Goal: Task Accomplishment & Management: Manage account settings

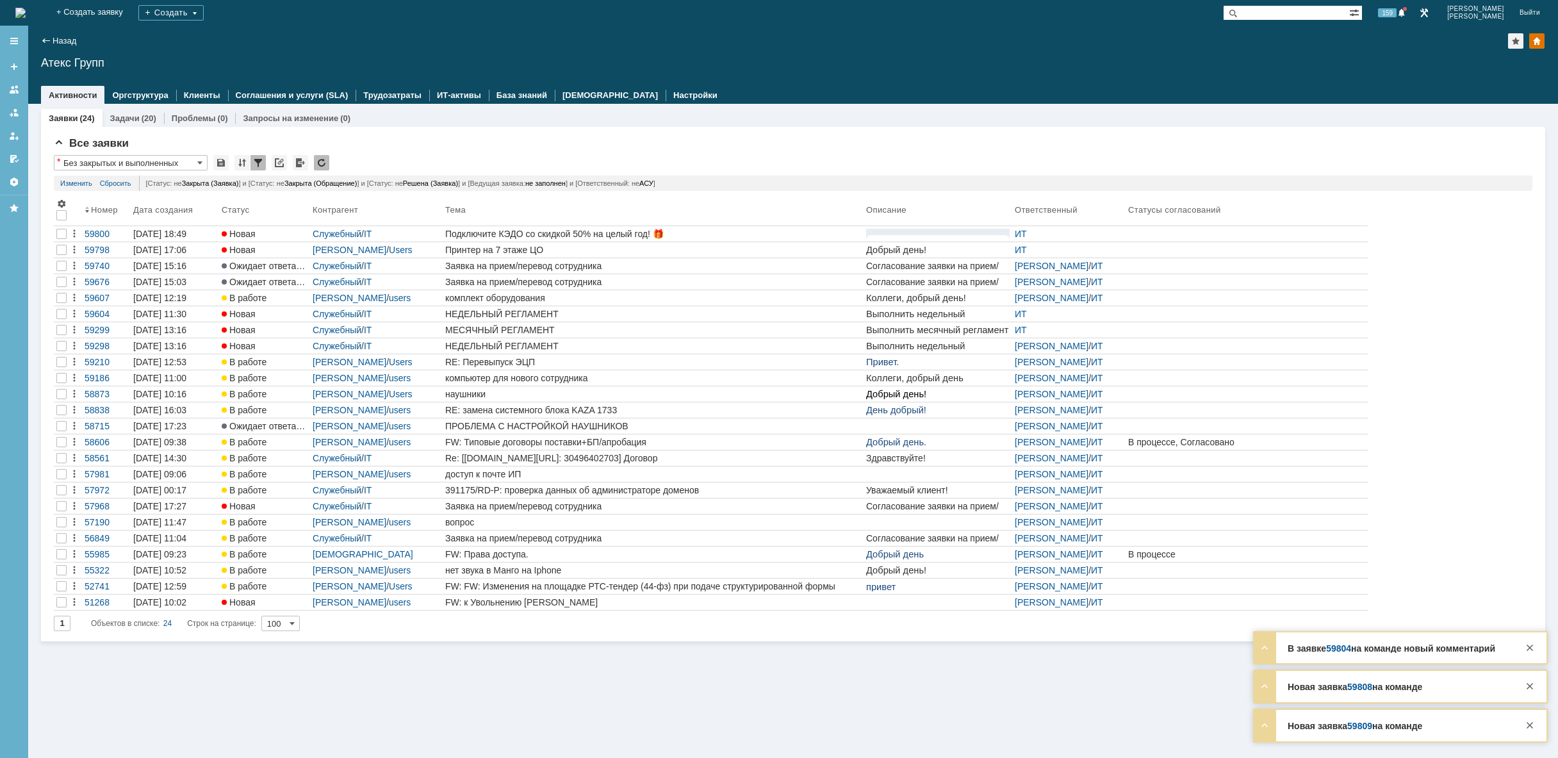
click at [26, 11] on img at bounding box center [20, 13] width 10 height 10
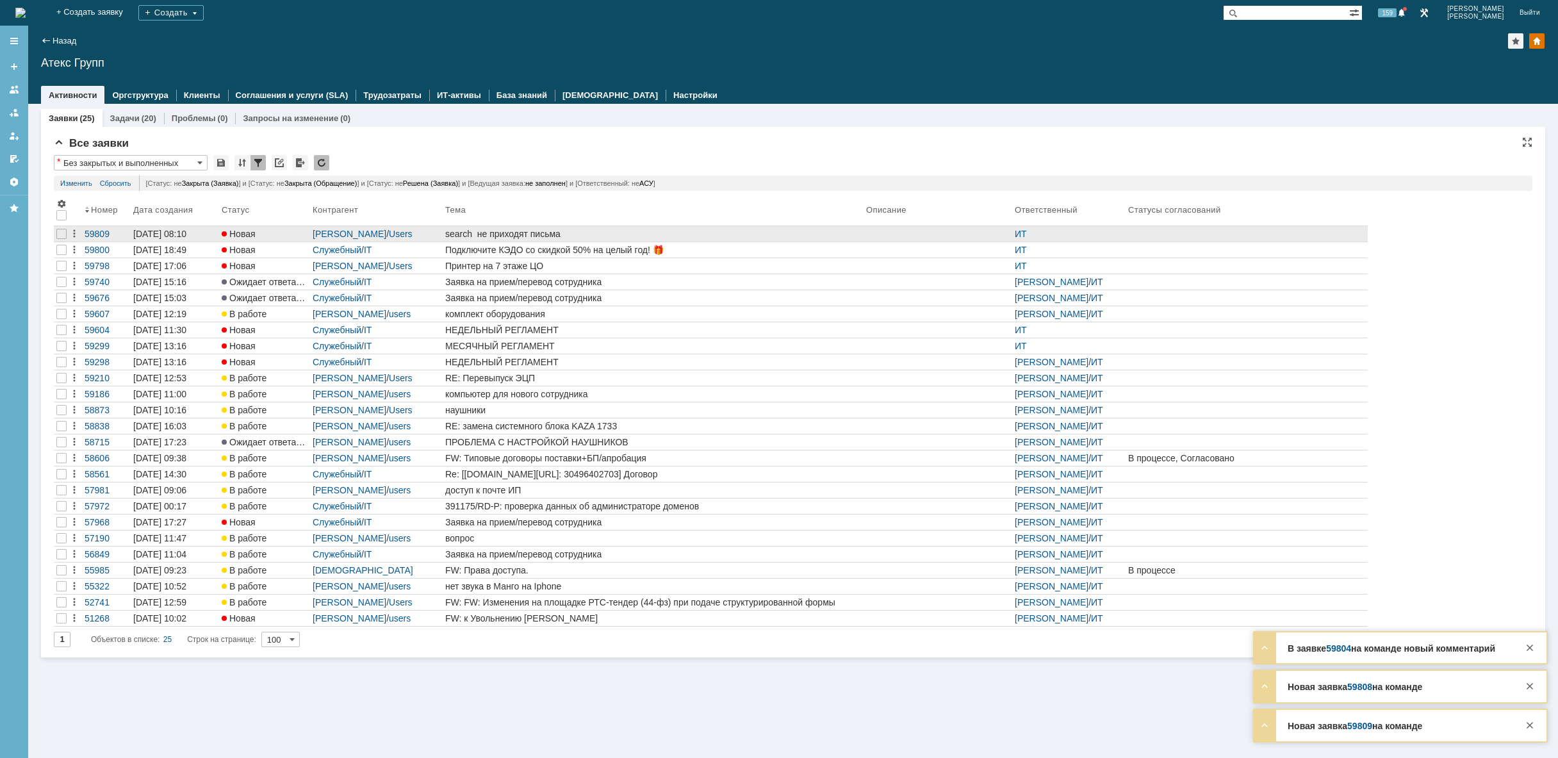
click at [536, 232] on div "search не приходят письма" at bounding box center [653, 234] width 416 height 10
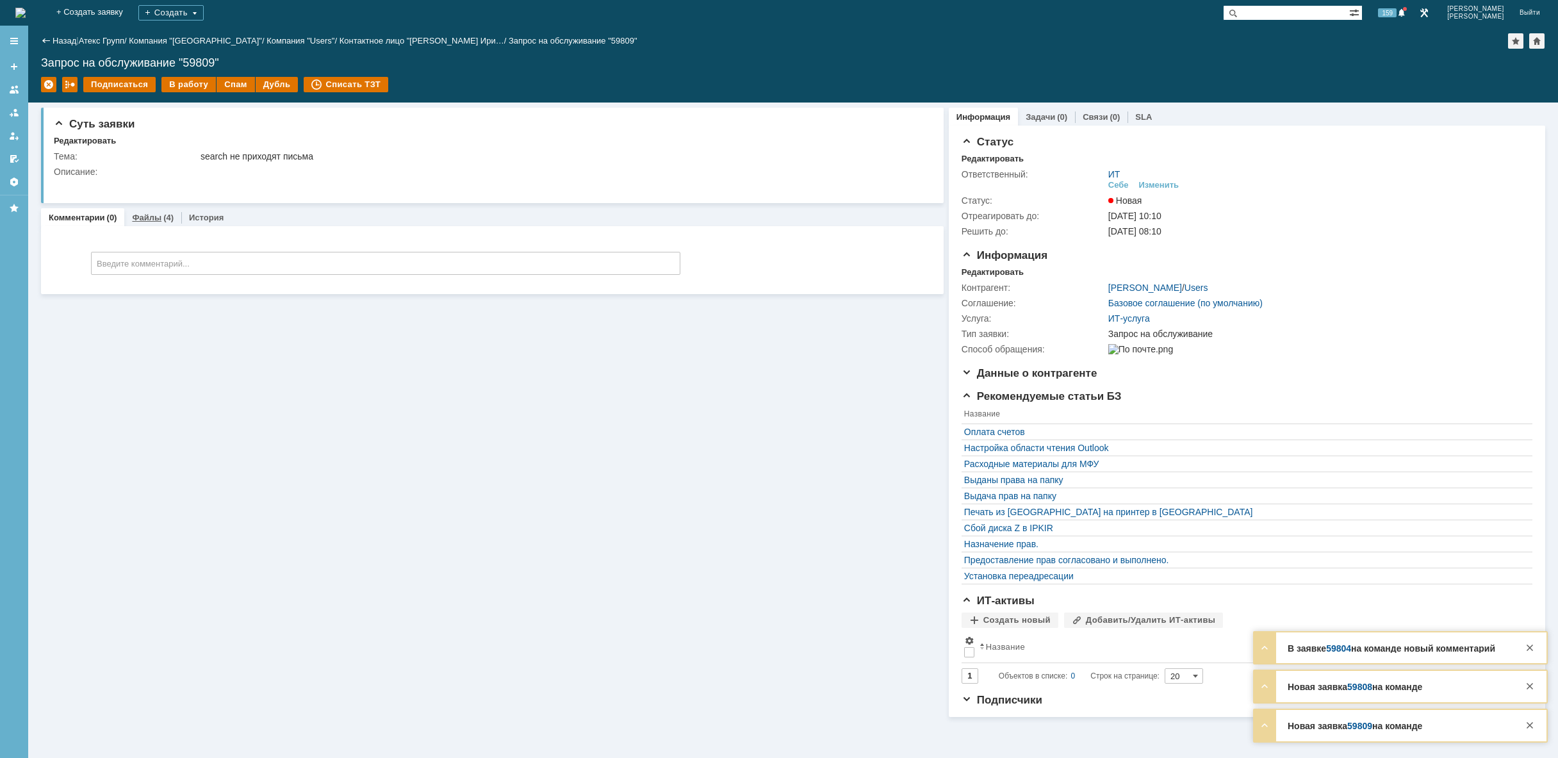
click at [145, 213] on link "Файлы" at bounding box center [146, 218] width 29 height 10
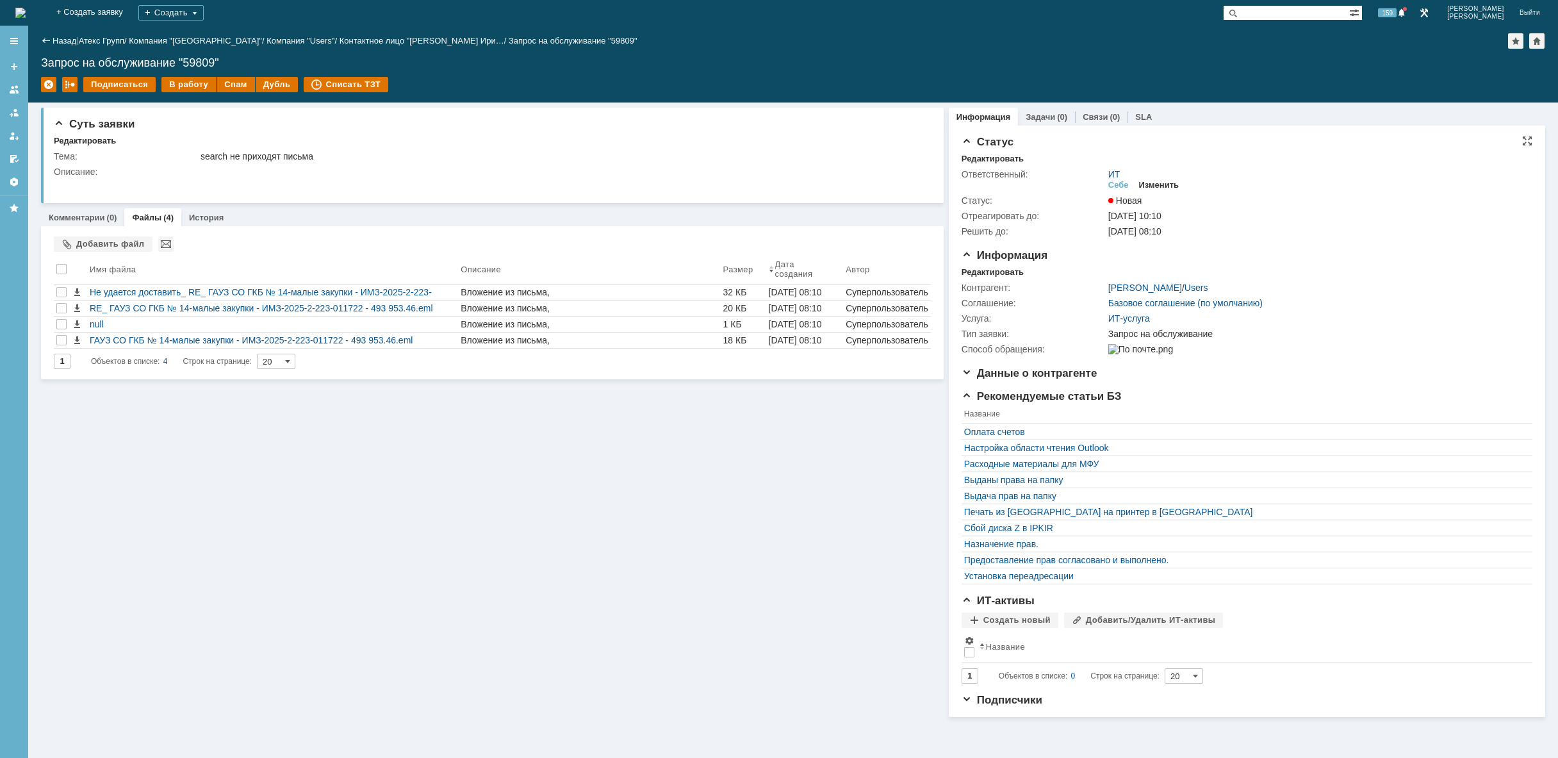
click at [1160, 184] on div "Изменить" at bounding box center [1159, 185] width 40 height 10
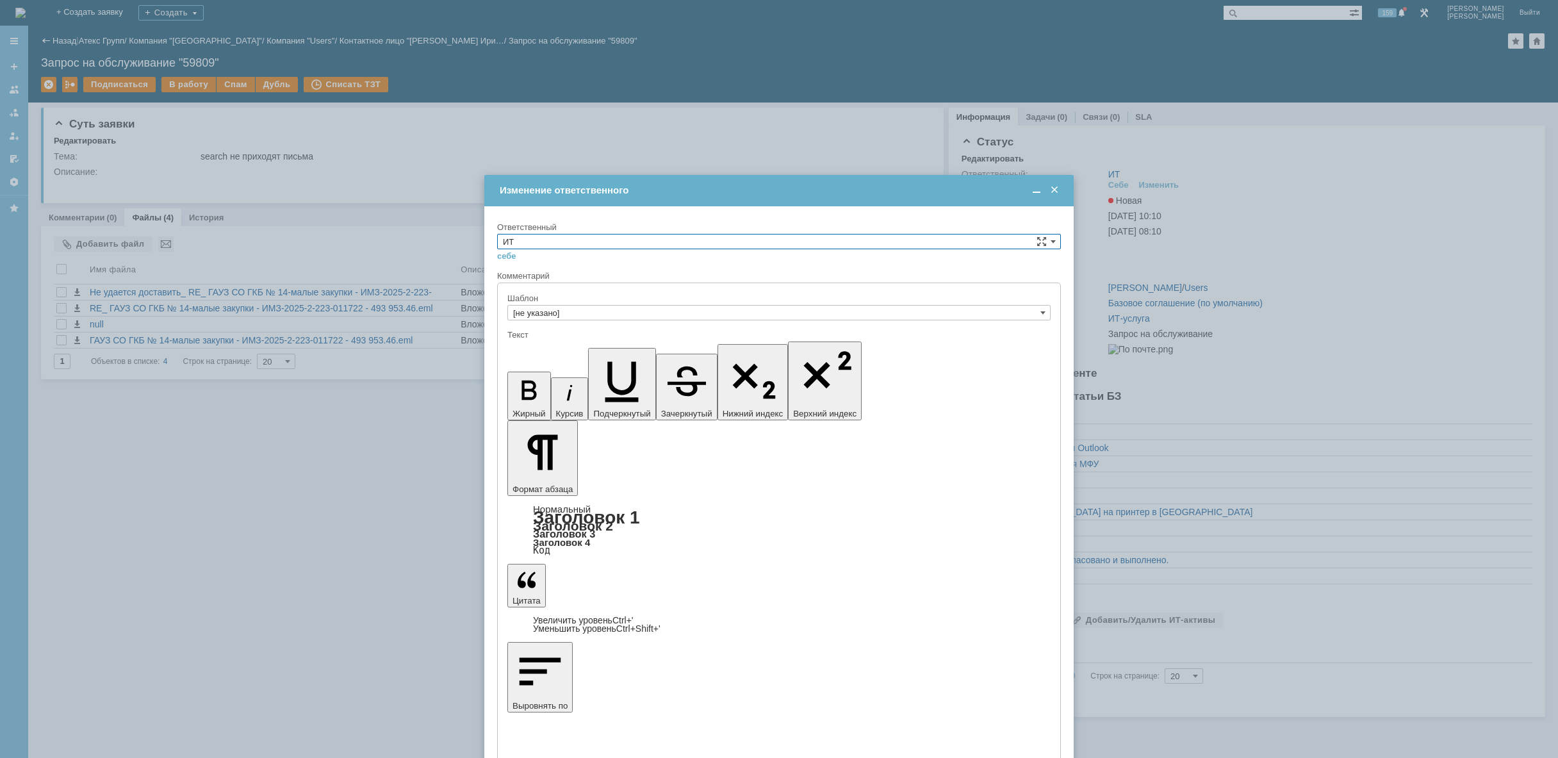
click at [784, 238] on input "ИТ" at bounding box center [779, 241] width 564 height 15
click at [699, 292] on span "[PERSON_NAME]" at bounding box center [779, 288] width 552 height 10
type input "[PERSON_NAME]"
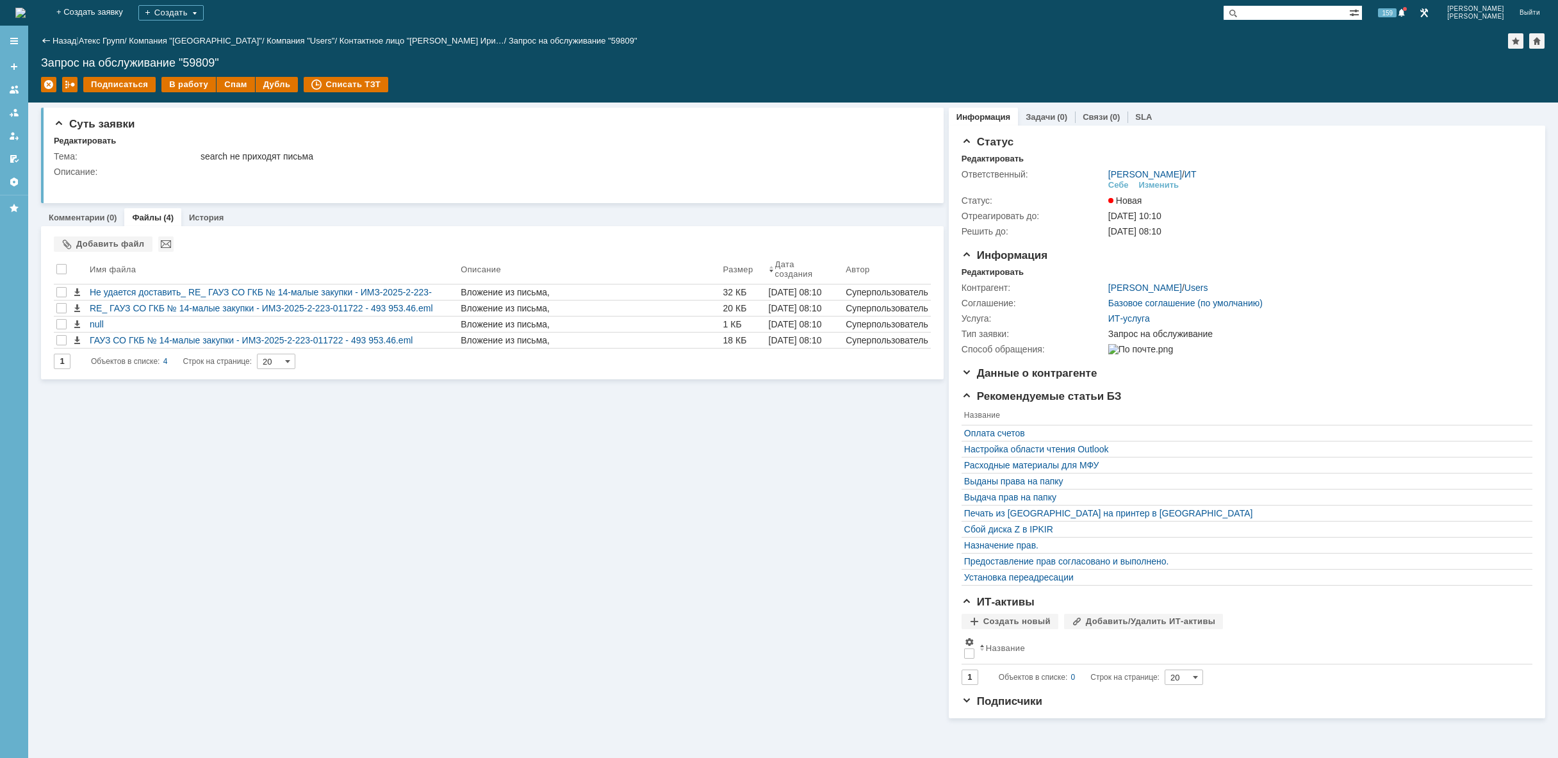
click at [26, 8] on img at bounding box center [20, 13] width 10 height 10
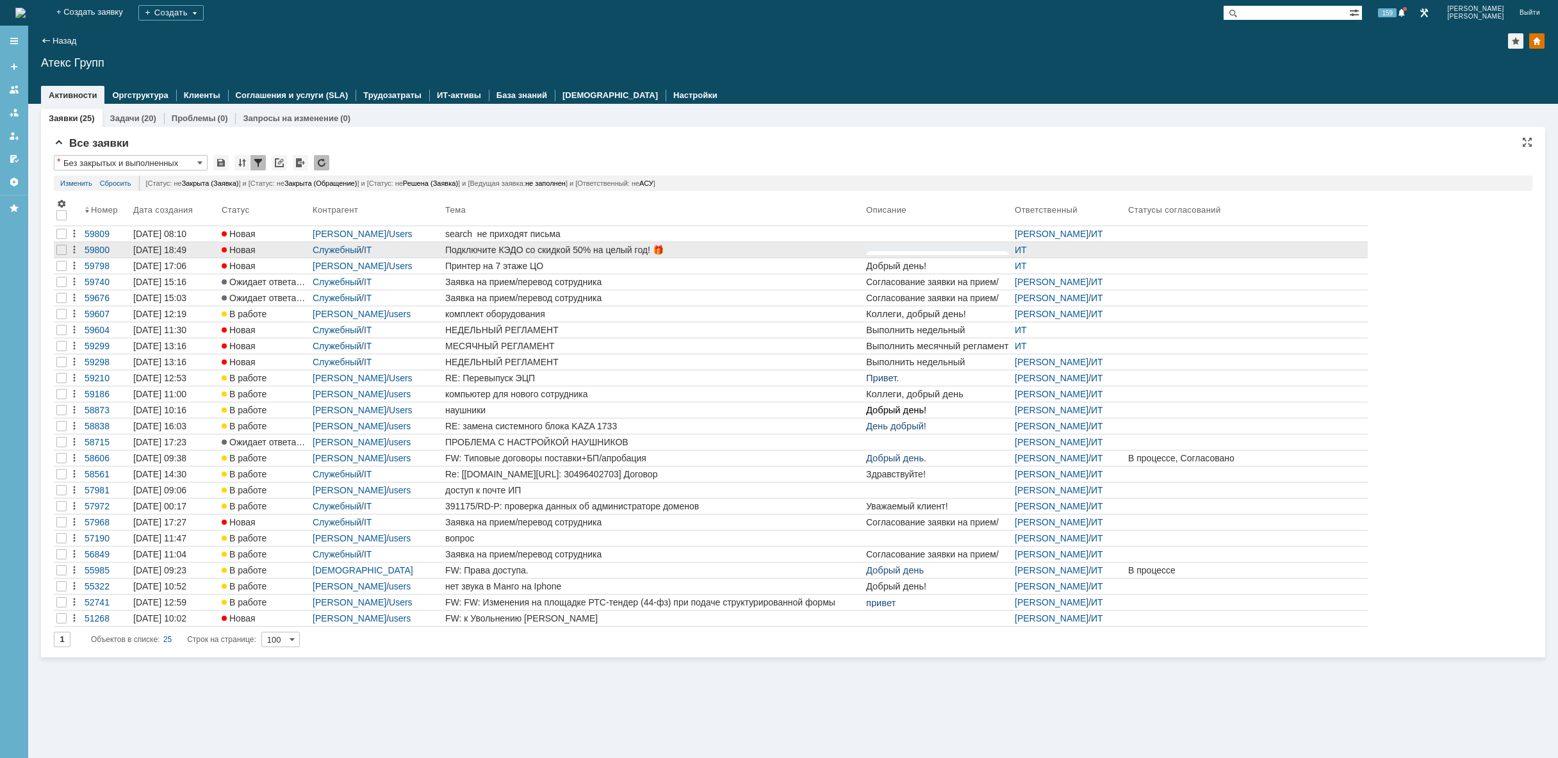
click at [552, 248] on div "Подключите КЭДО со скидкой 50% на целый год! 🎁" at bounding box center [653, 250] width 416 height 10
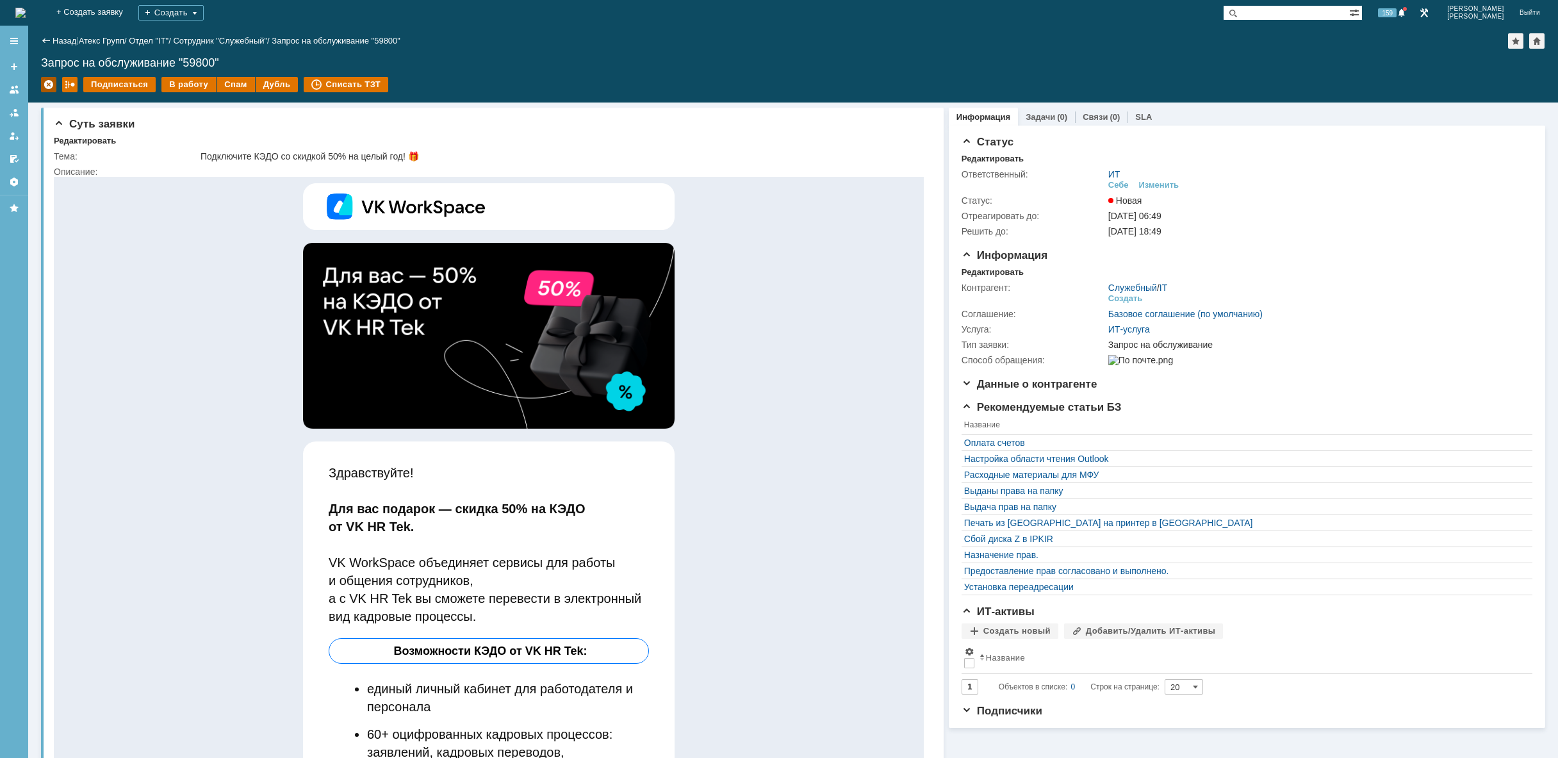
click at [50, 81] on div at bounding box center [48, 84] width 15 height 15
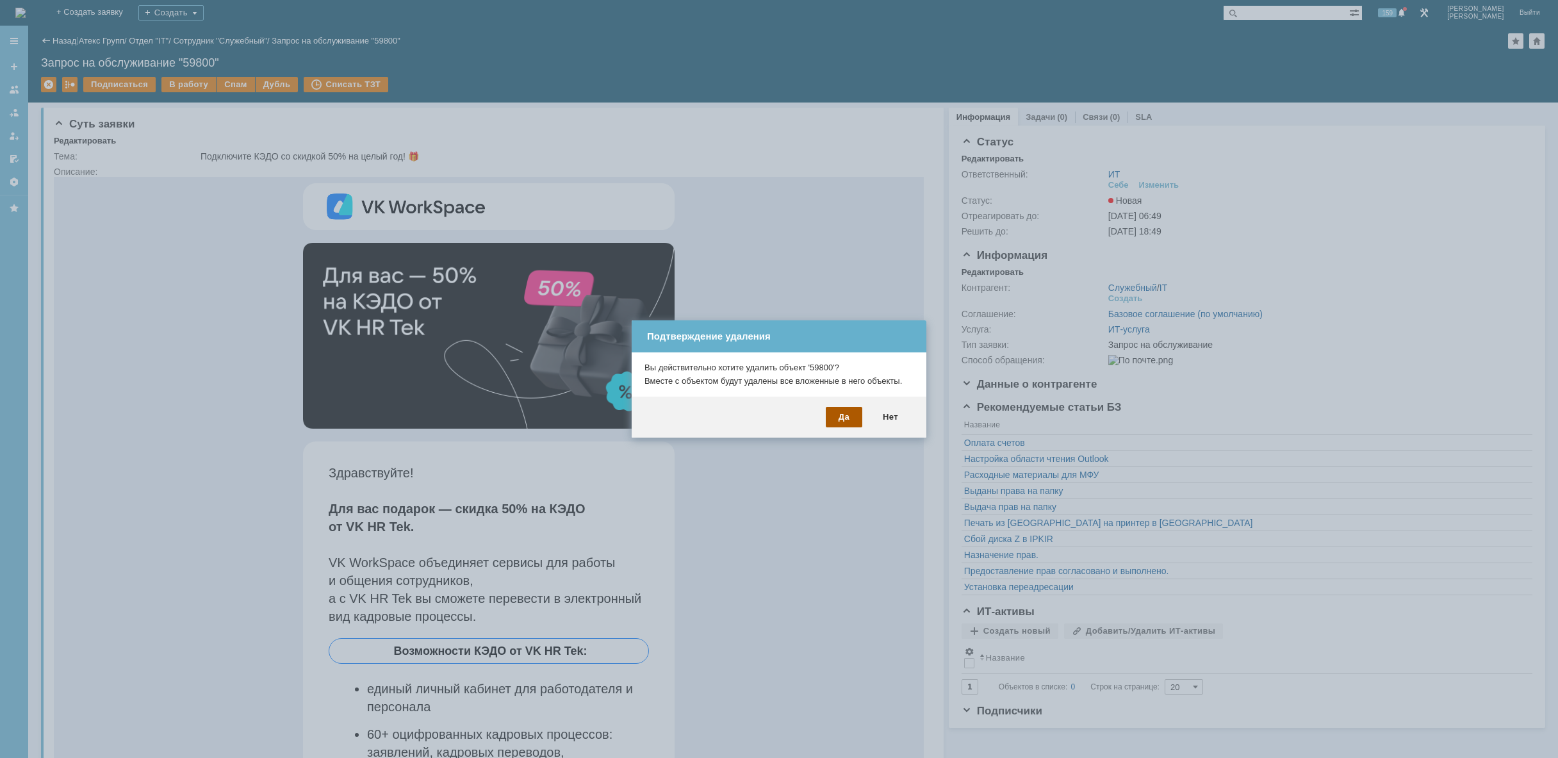
click at [846, 418] on div "Да" at bounding box center [844, 417] width 37 height 21
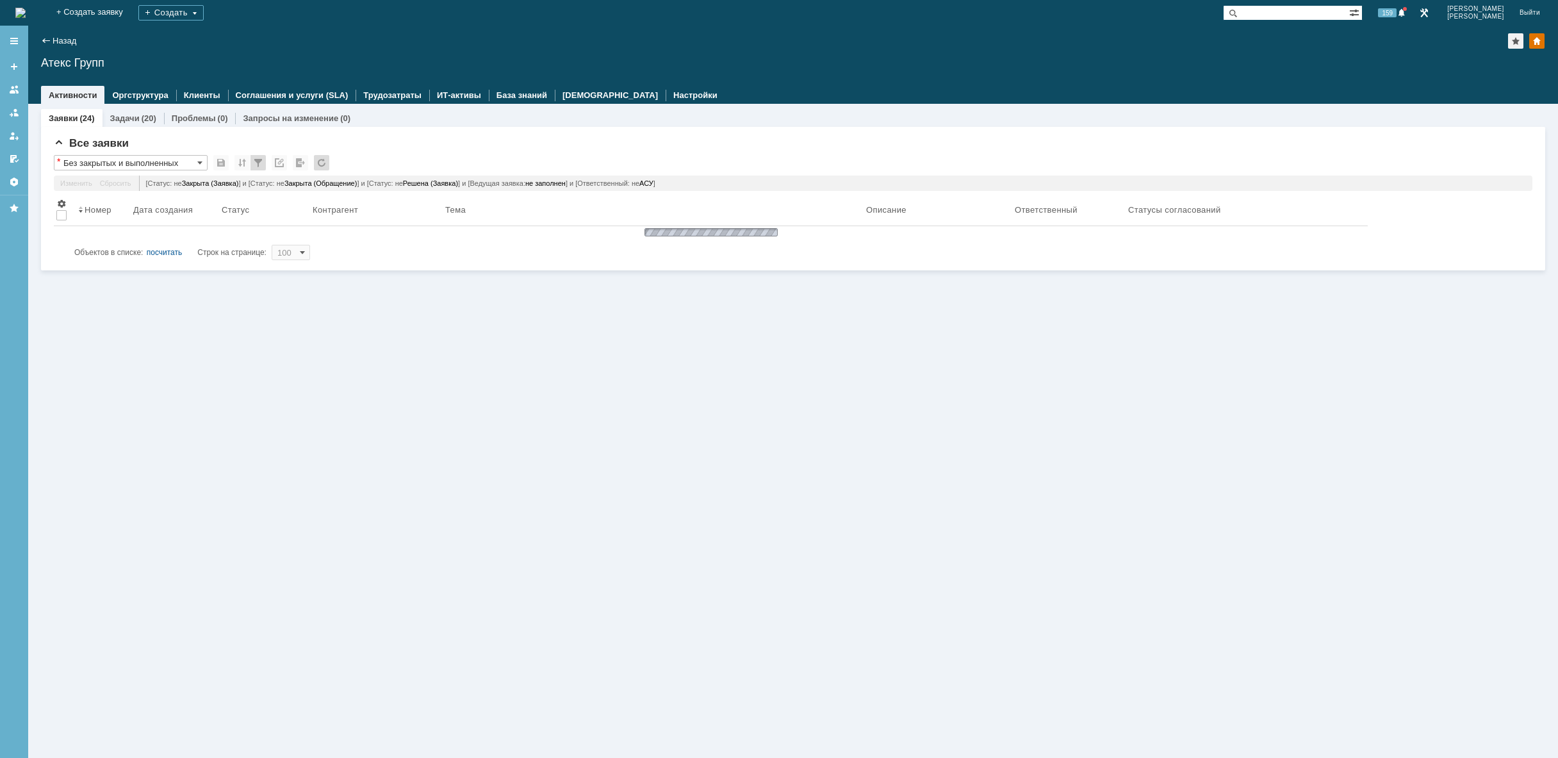
click at [26, 13] on img at bounding box center [20, 13] width 10 height 10
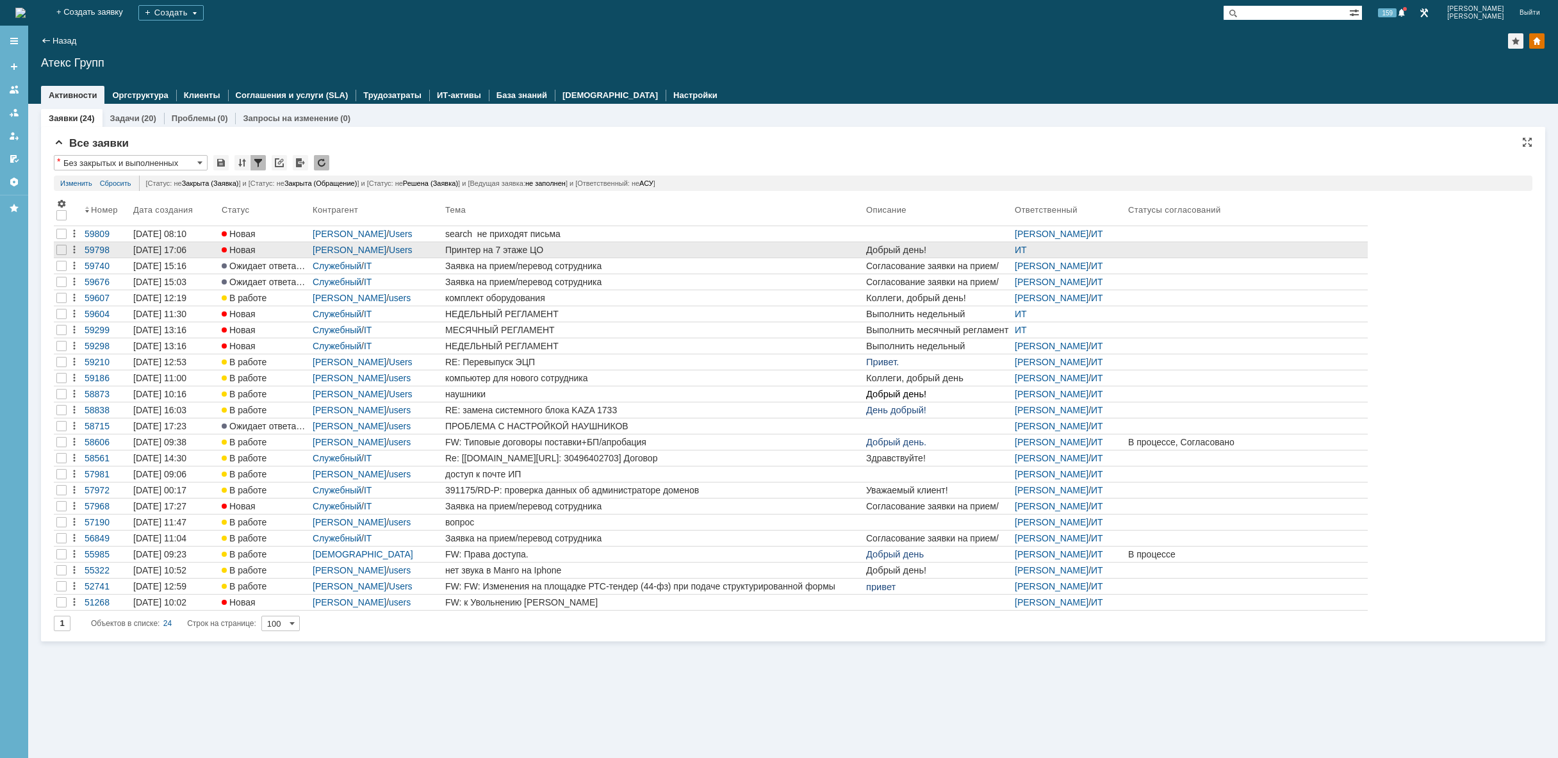
click at [566, 249] on div "Принтер на 7 этаже ЦО" at bounding box center [653, 250] width 416 height 10
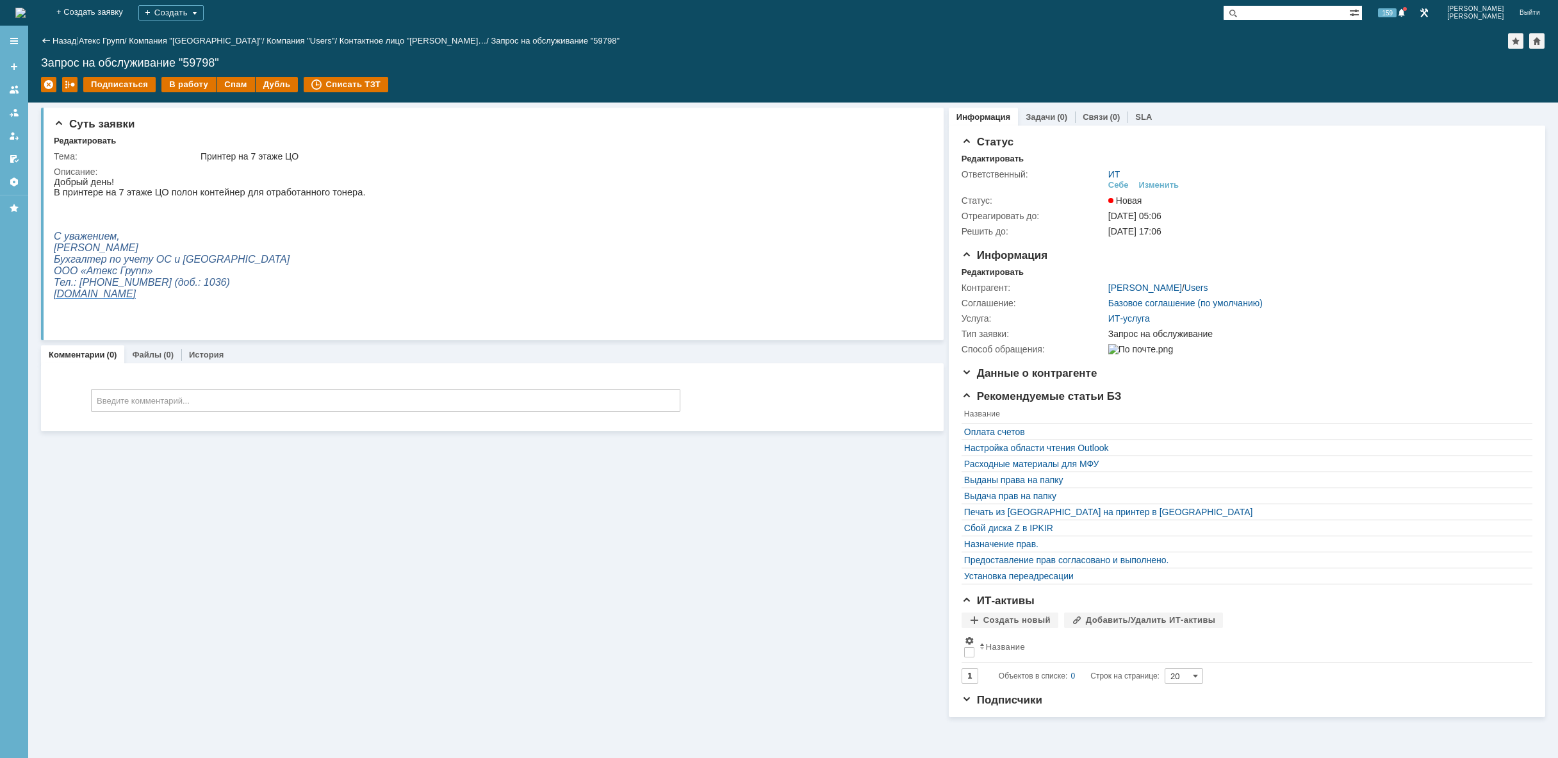
click at [26, 8] on img at bounding box center [20, 13] width 10 height 10
